Goal: Navigation & Orientation: Find specific page/section

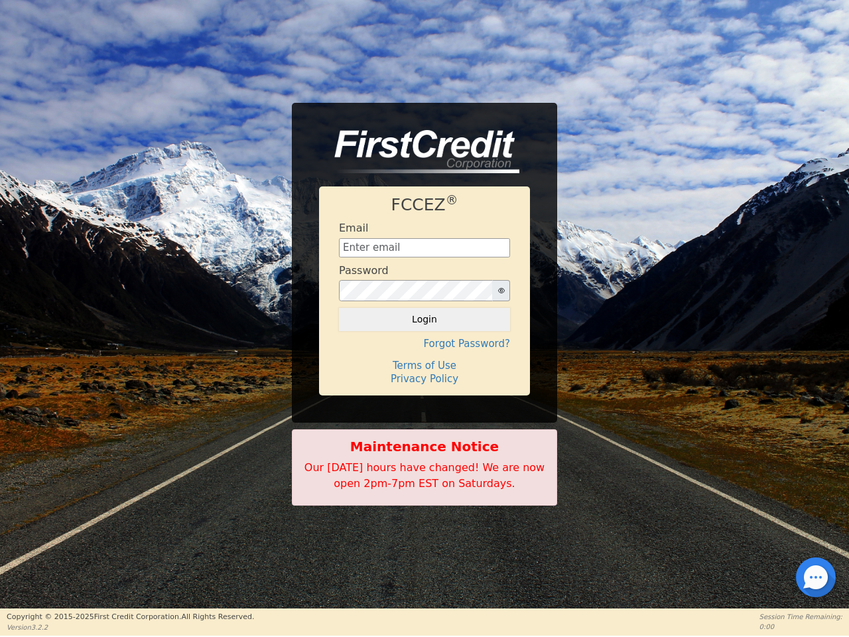
click at [501, 291] on icon "button" at bounding box center [501, 290] width 7 height 5
click at [425, 319] on button "Login" at bounding box center [424, 319] width 171 height 23
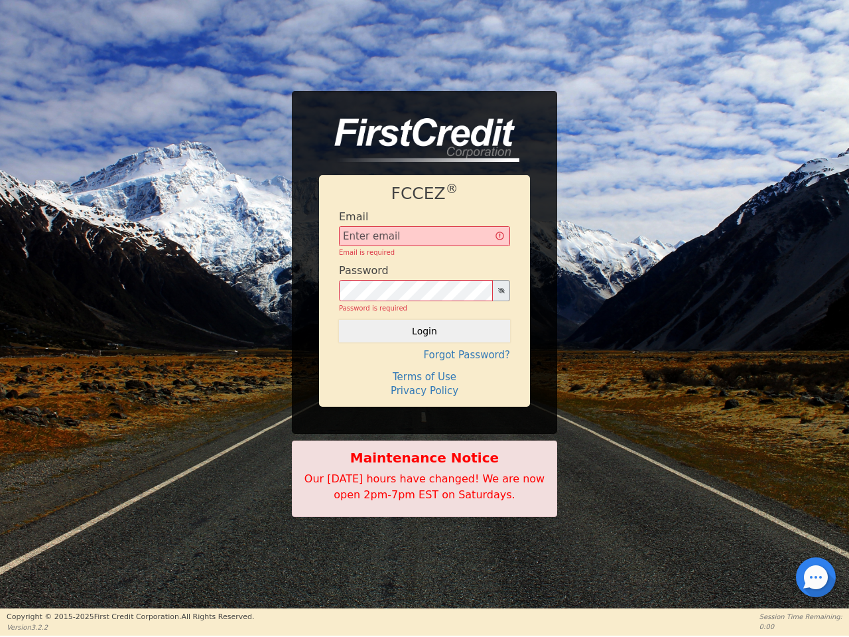
click at [425, 344] on div "FCCEZ ® Email Email is required Password Password is required Login Forgot Pass…" at bounding box center [424, 290] width 211 height 231
click at [425, 365] on div "FCCEZ ® Email Email is required Password Password is required Login Forgot Pass…" at bounding box center [424, 290] width 211 height 231
click at [425, 379] on h4 "Terms of Use" at bounding box center [424, 377] width 171 height 12
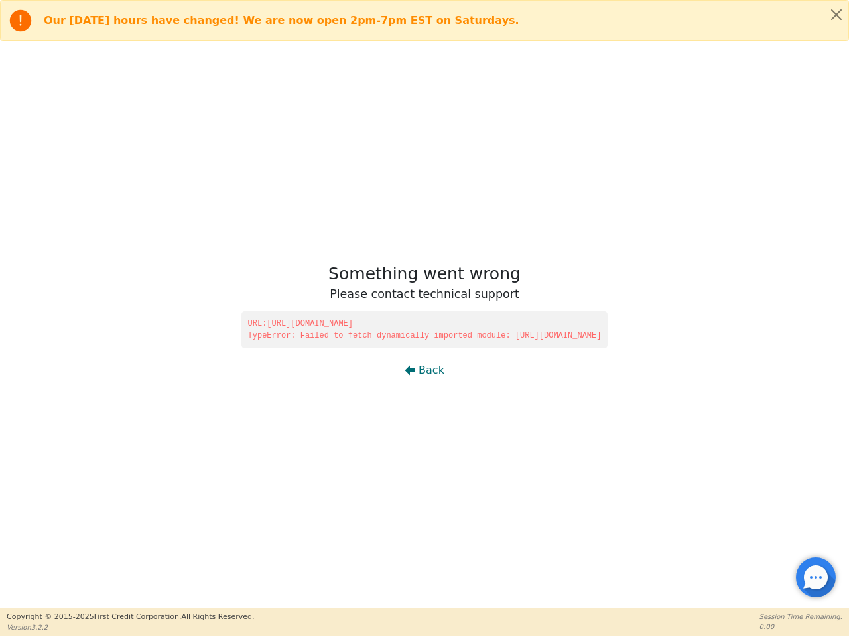
click at [816, 577] on div at bounding box center [816, 577] width 3 height 3
